Goal: Transaction & Acquisition: Purchase product/service

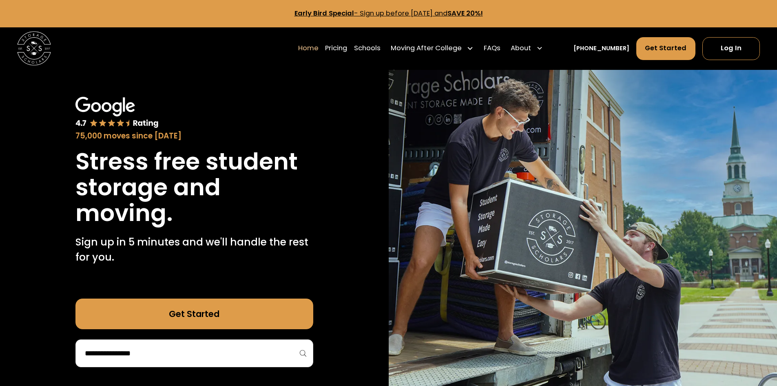
click at [217, 350] on input "search" at bounding box center [194, 353] width 221 height 14
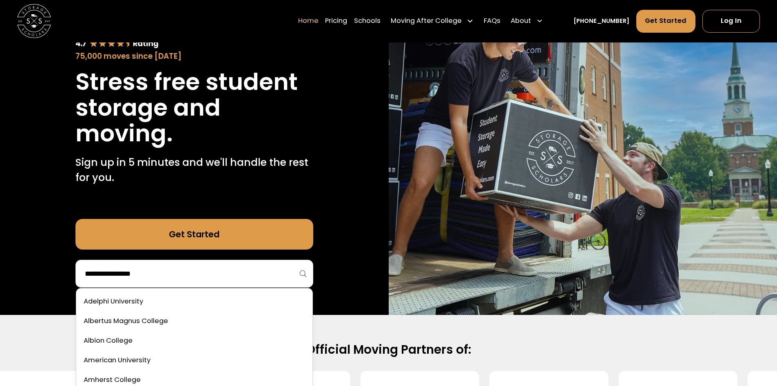
scroll to position [82, 0]
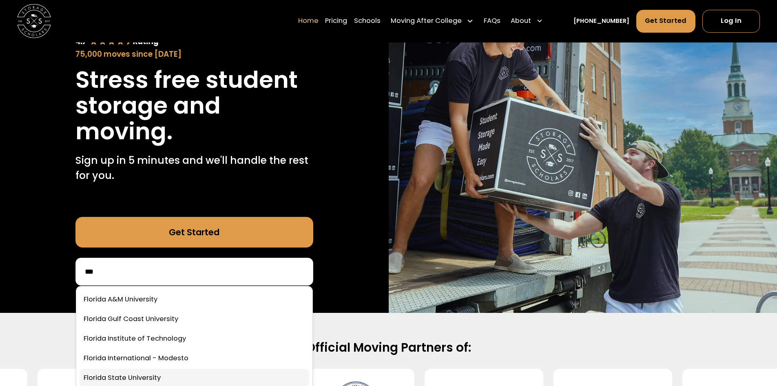
type input "***"
click at [144, 380] on link at bounding box center [195, 377] width 230 height 18
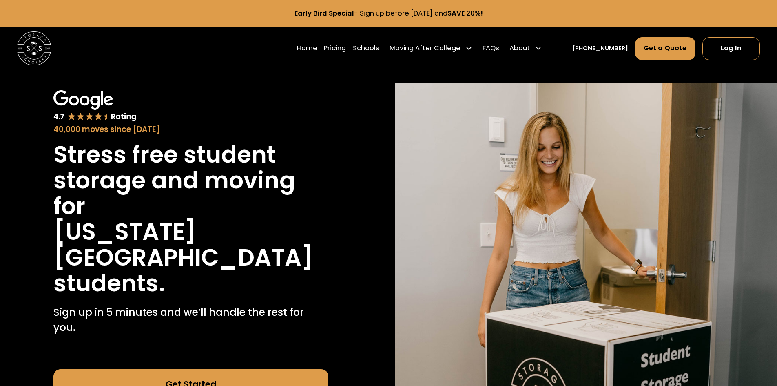
scroll to position [82, 0]
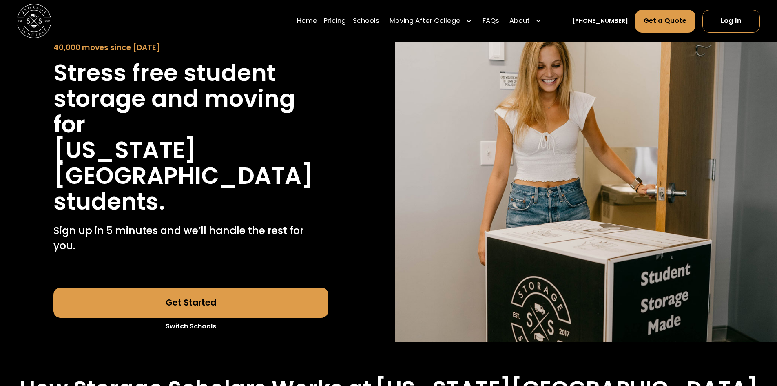
click at [180, 287] on link "Get Started" at bounding box center [190, 302] width 275 height 31
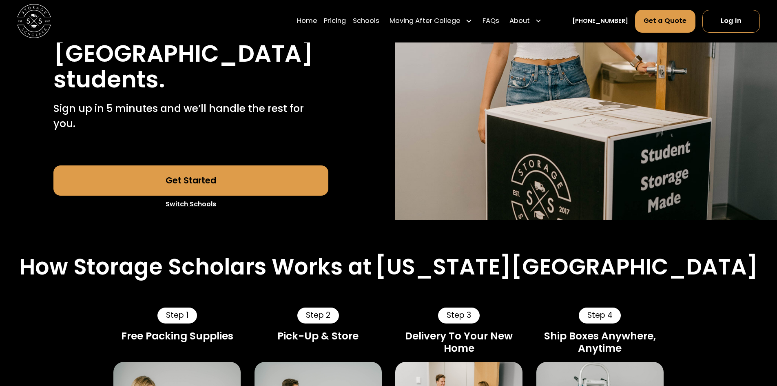
scroll to position [204, 0]
